Goal: Navigation & Orientation: Find specific page/section

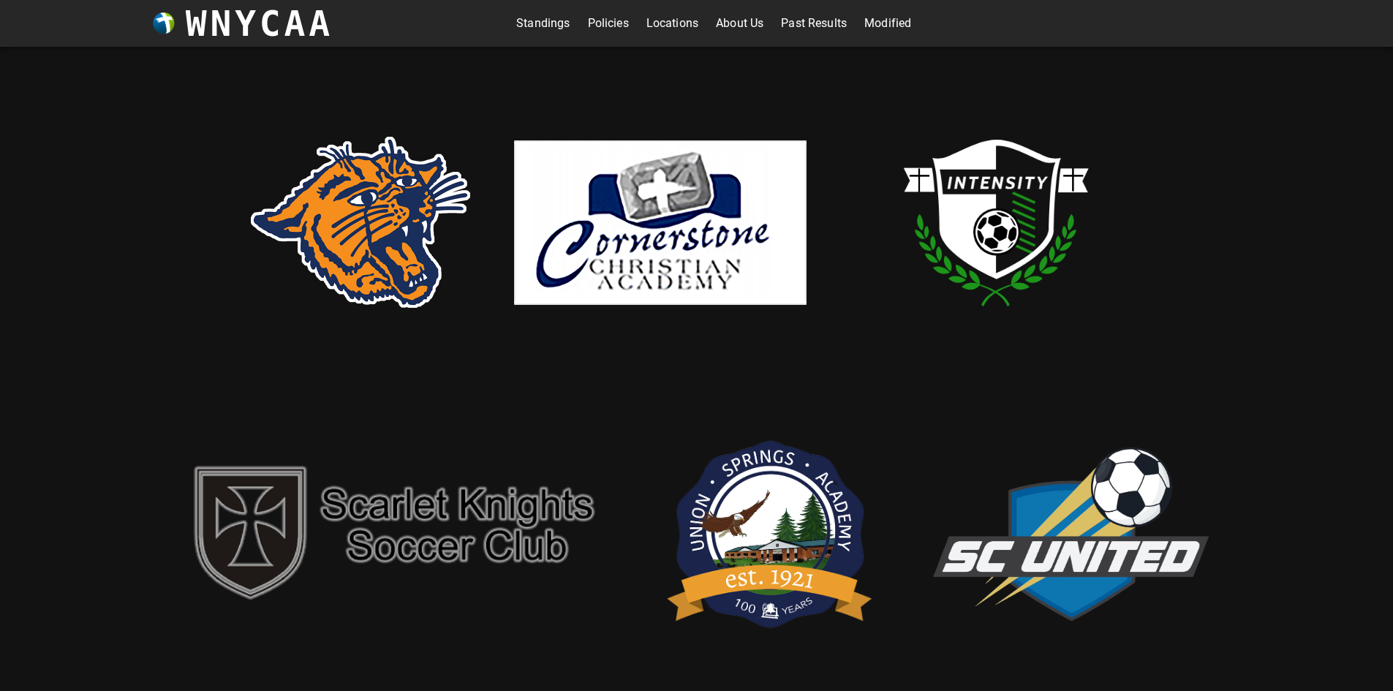
click at [520, 29] on link "Standings" at bounding box center [542, 23] width 53 height 23
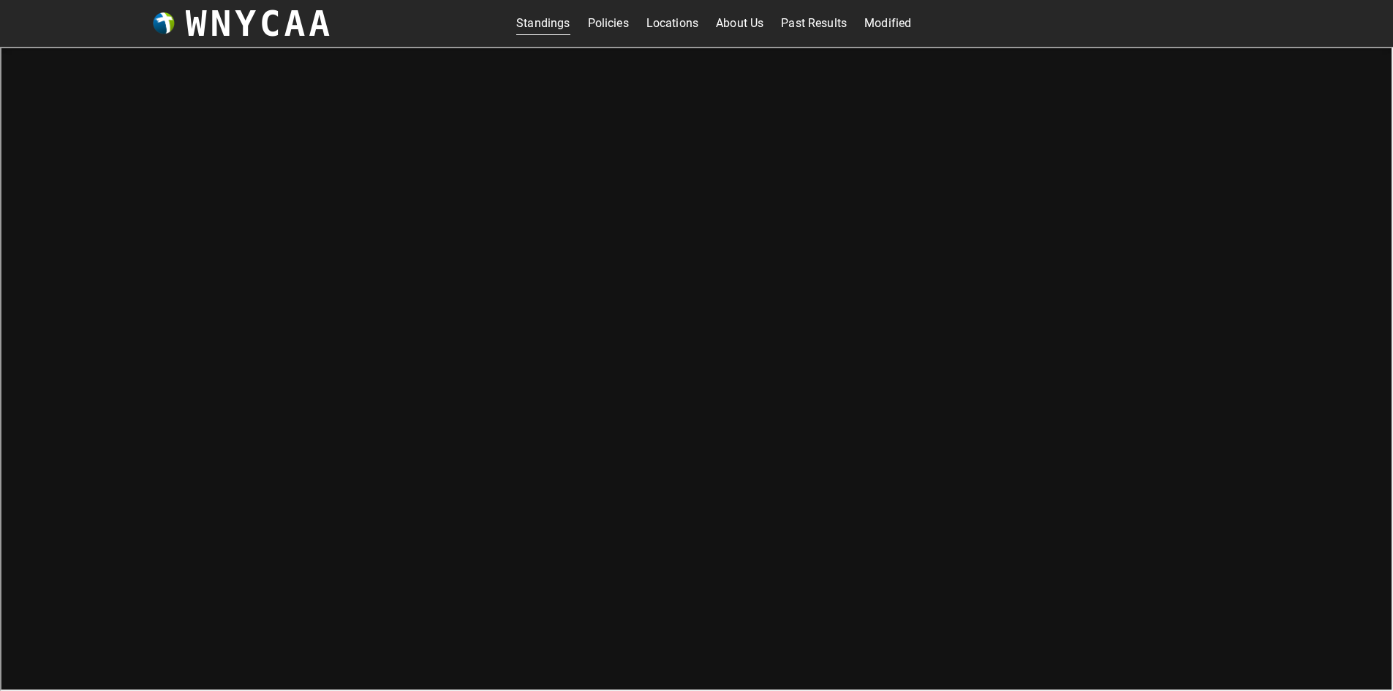
click at [875, 18] on link "Modified" at bounding box center [888, 23] width 47 height 23
click at [545, 24] on link "Standings" at bounding box center [542, 23] width 53 height 23
click at [667, 24] on link "Locations" at bounding box center [673, 23] width 52 height 23
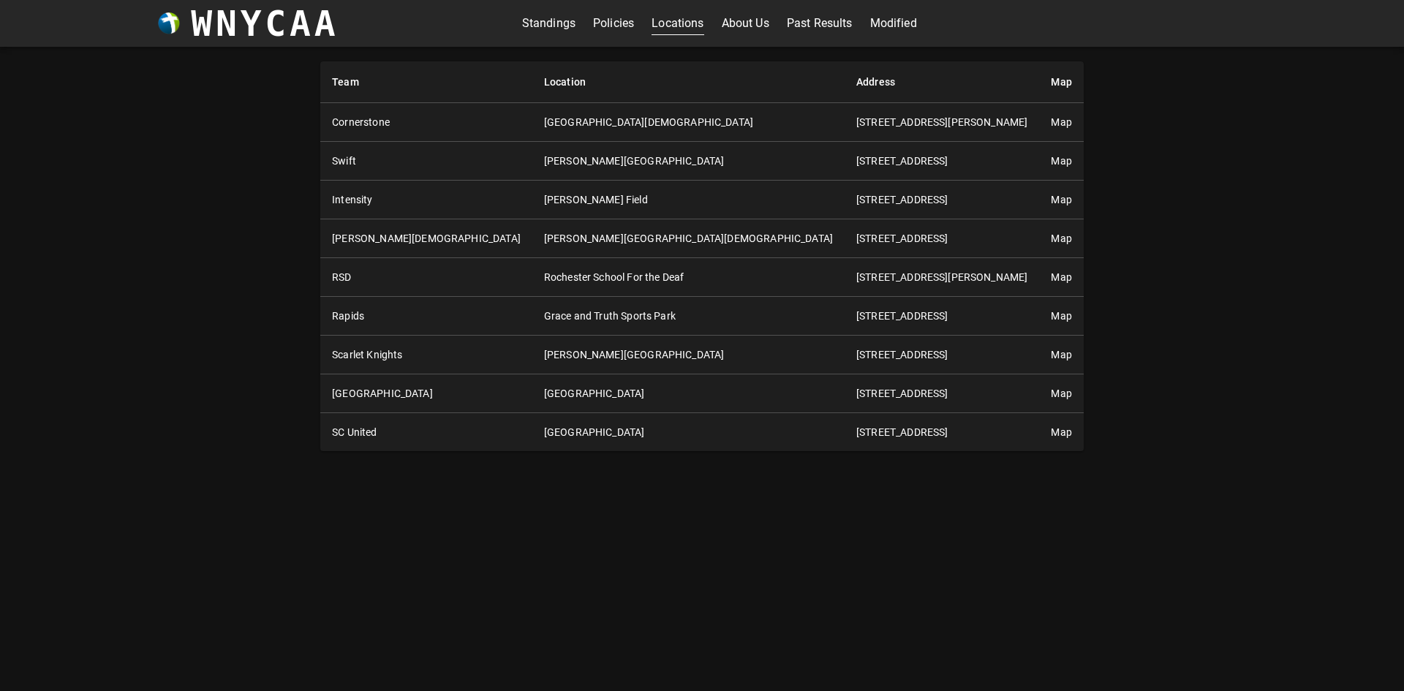
click at [1051, 195] on link "Map" at bounding box center [1061, 200] width 20 height 12
click at [1051, 241] on link "Map" at bounding box center [1061, 239] width 20 height 12
click at [1051, 395] on link "Map" at bounding box center [1061, 394] width 20 height 12
click at [542, 26] on link "Standings" at bounding box center [548, 23] width 53 height 23
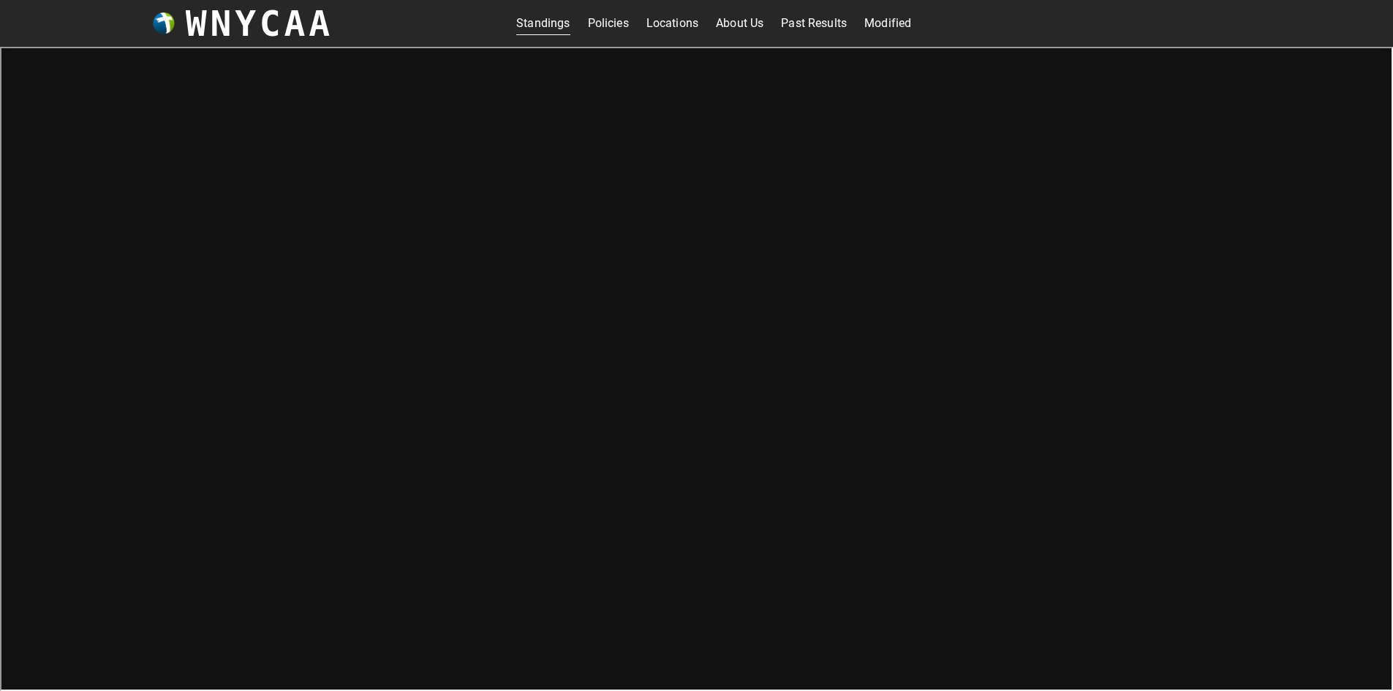
click at [795, 19] on link "Past Results" at bounding box center [814, 23] width 66 height 23
